Goal: Use online tool/utility: Utilize a website feature to perform a specific function

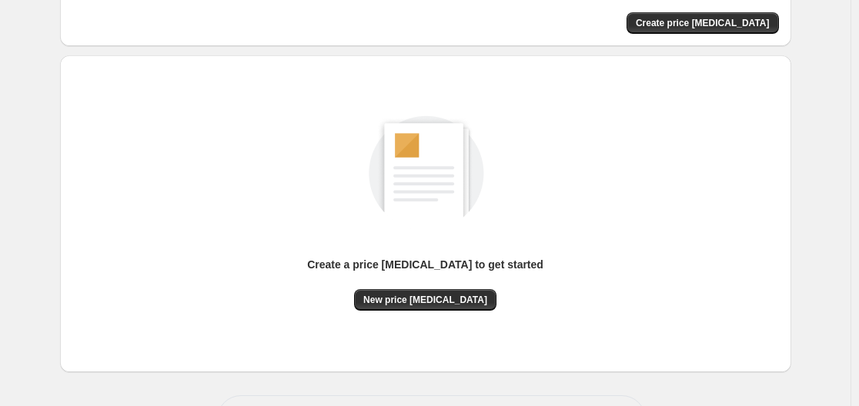
scroll to position [170, 0]
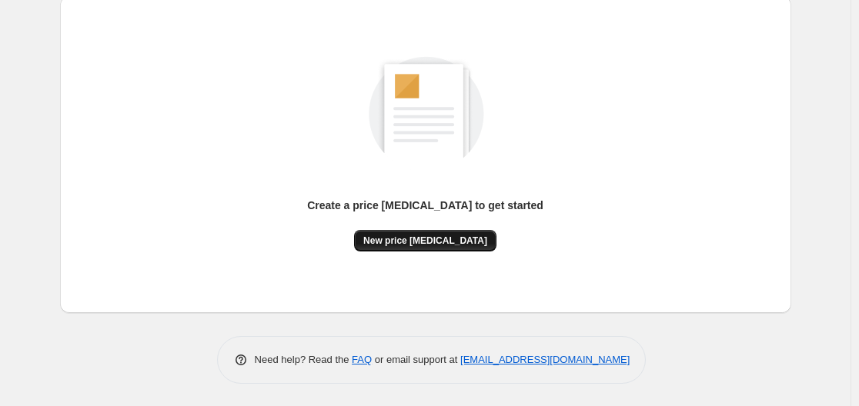
click at [404, 242] on span "New price [MEDICAL_DATA]" at bounding box center [425, 241] width 124 height 12
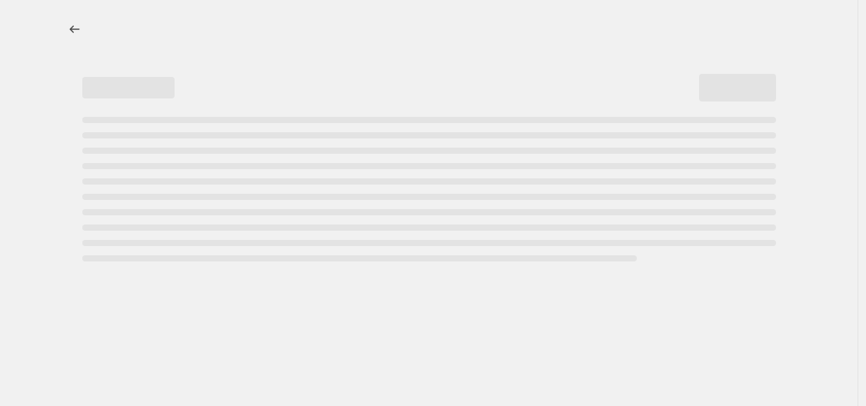
select select "percentage"
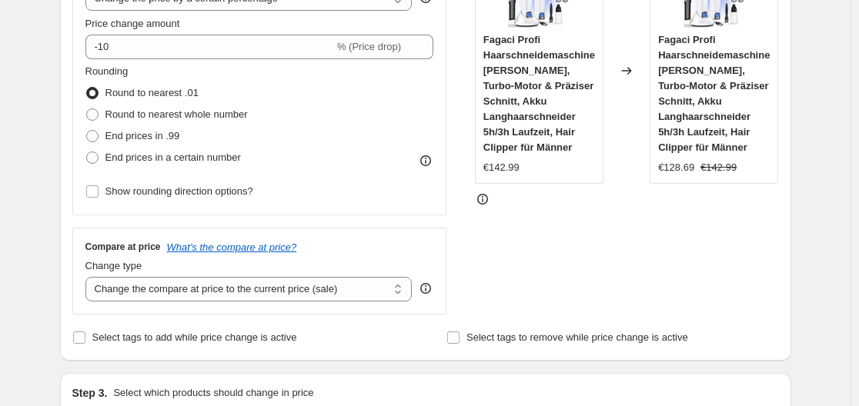
scroll to position [306, 0]
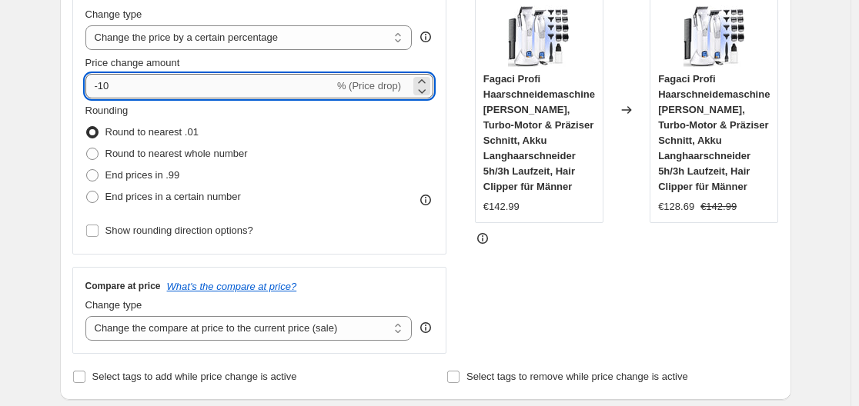
click at [252, 80] on input "-10" at bounding box center [209, 86] width 248 height 25
type input "-1"
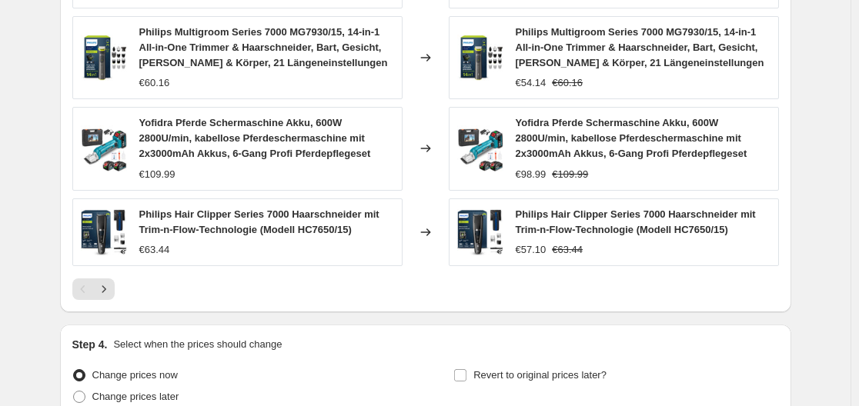
scroll to position [1234, 0]
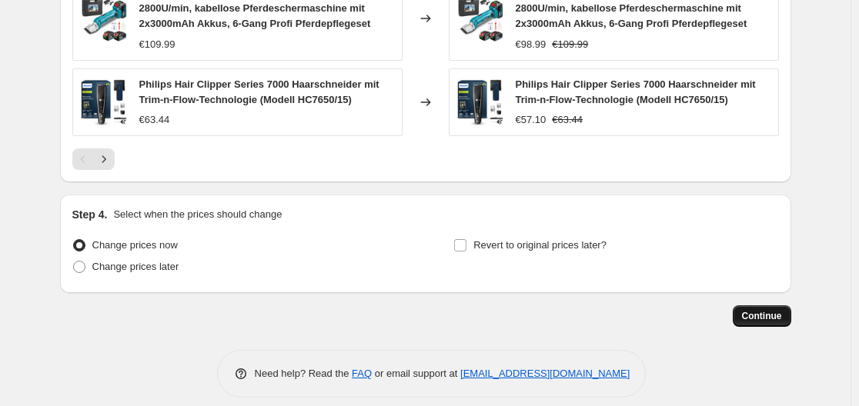
type input "-30"
click at [764, 310] on span "Continue" at bounding box center [762, 316] width 40 height 12
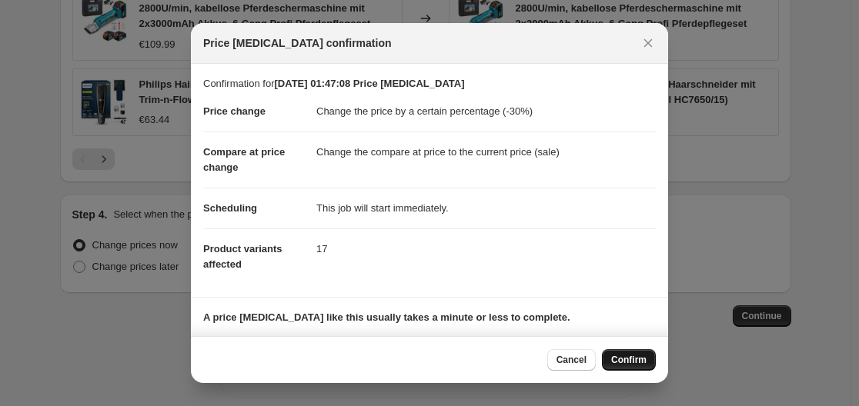
click at [631, 368] on button "Confirm" at bounding box center [629, 360] width 54 height 22
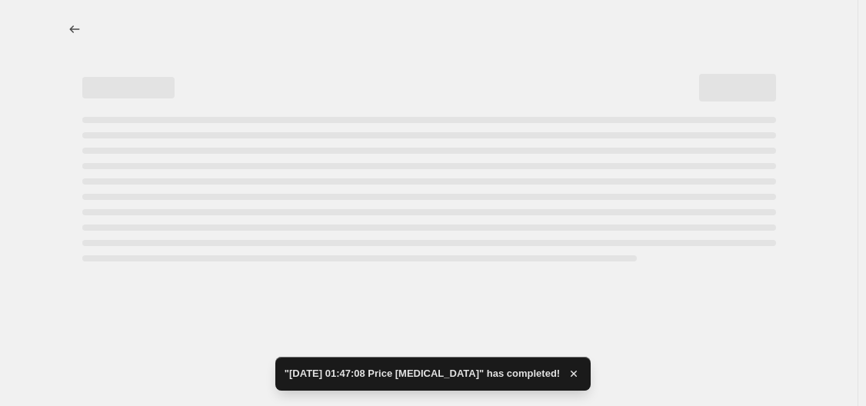
select select "percentage"
